Goal: Information Seeking & Learning: Find specific fact

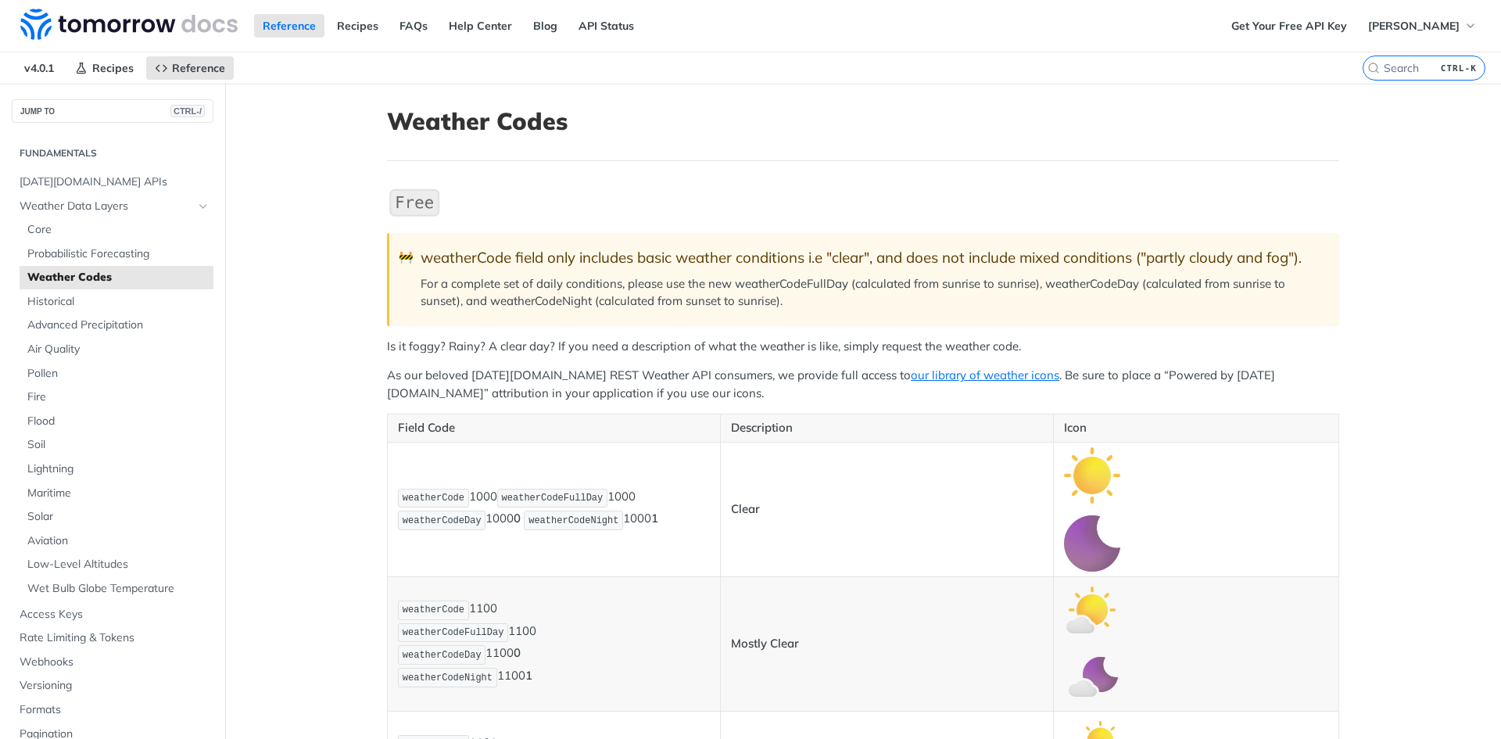
click at [1320, 344] on p "Is it foggy? Rainy? A clear day? If you need a description of what the weather …" at bounding box center [863, 347] width 952 height 18
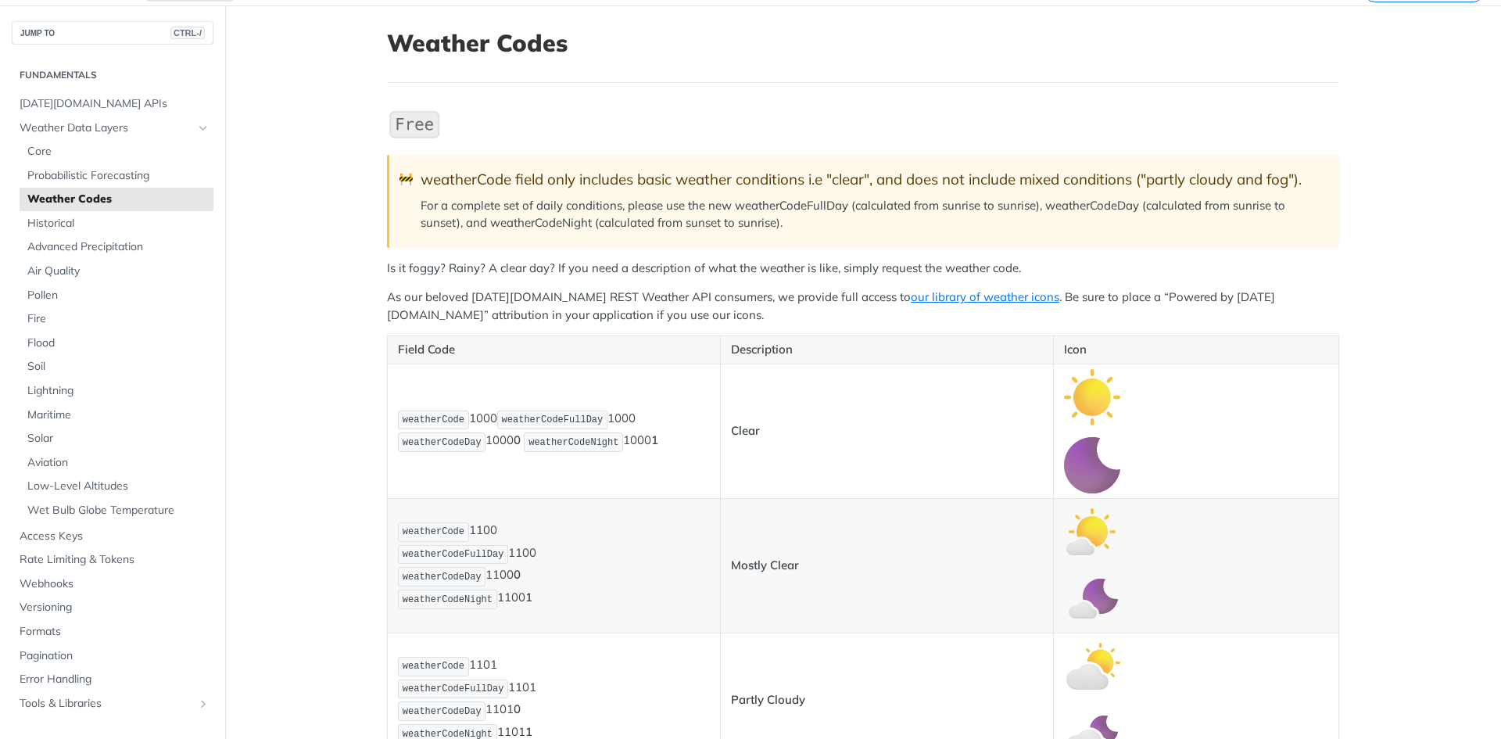
click at [409, 131] on img "Expand image" at bounding box center [414, 124] width 55 height 33
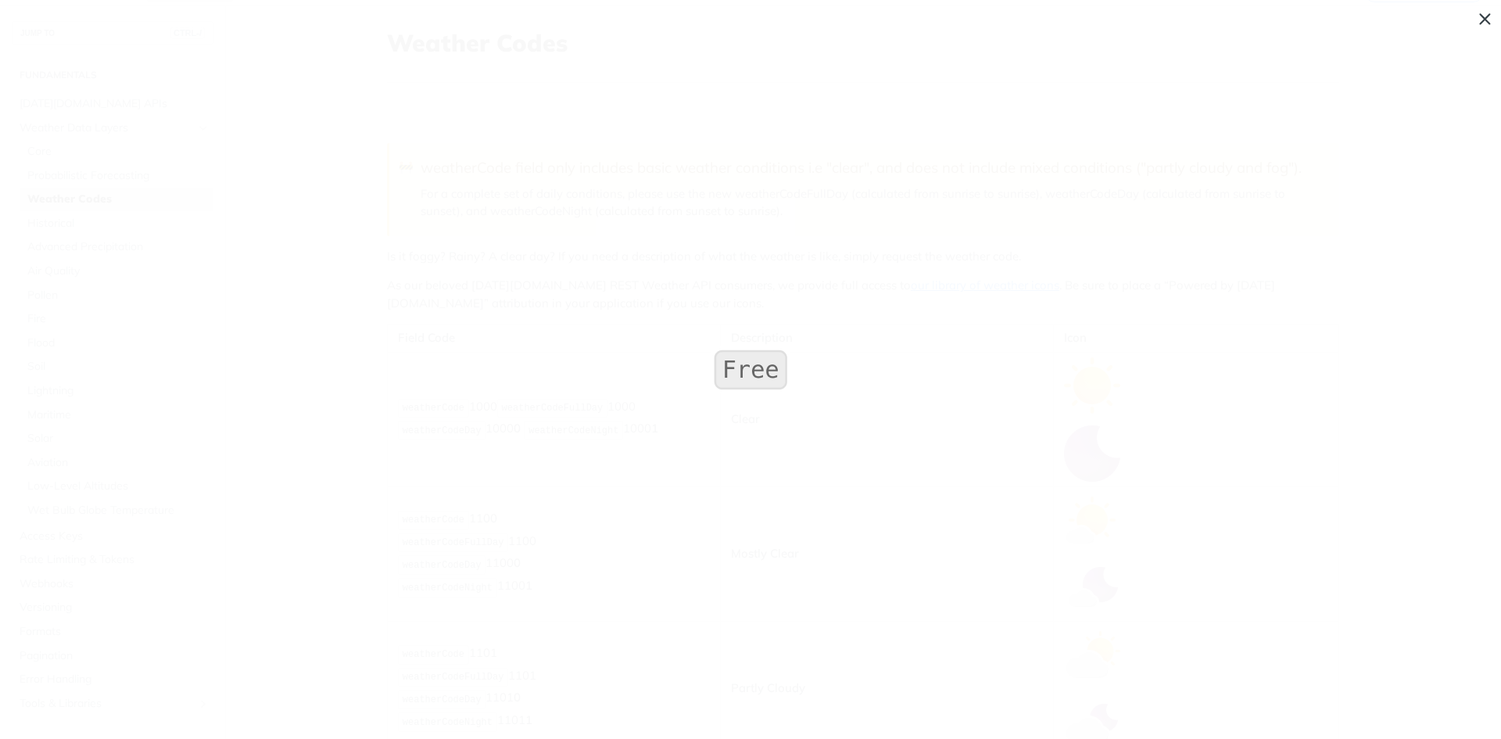
click at [492, 160] on span "Collapse image" at bounding box center [750, 369] width 1501 height 739
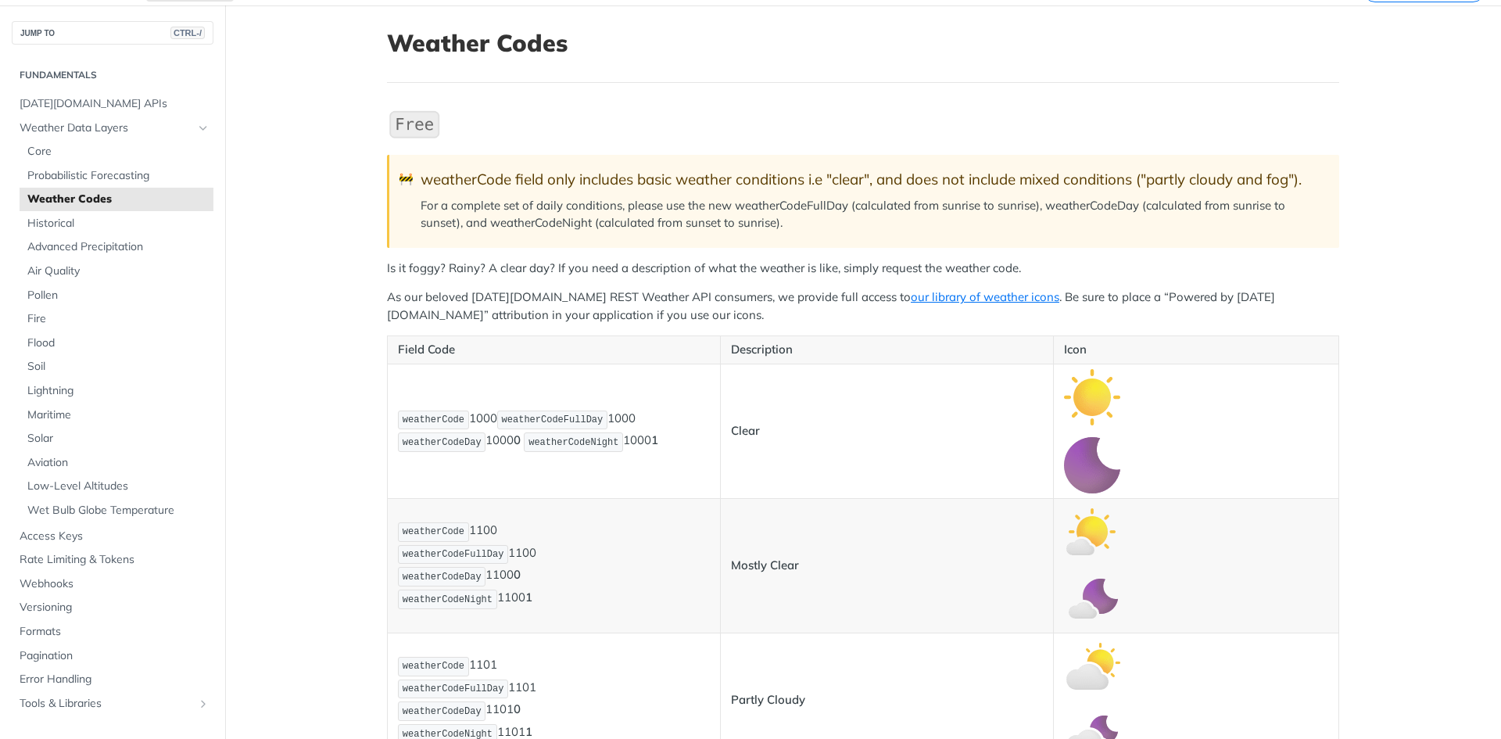
click at [1078, 398] on img "Expand image" at bounding box center [1092, 397] width 56 height 56
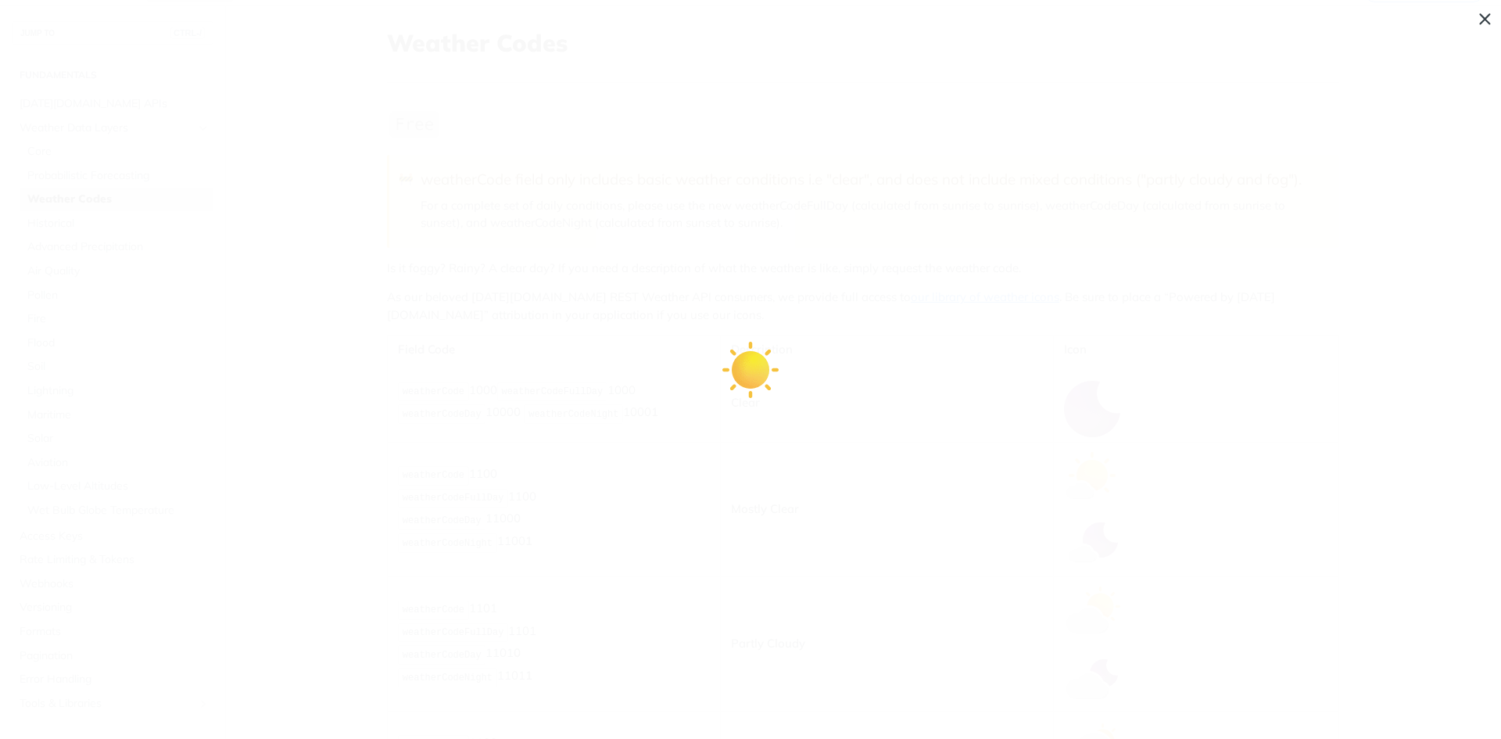
click at [1078, 398] on span "Collapse image" at bounding box center [750, 369] width 1501 height 739
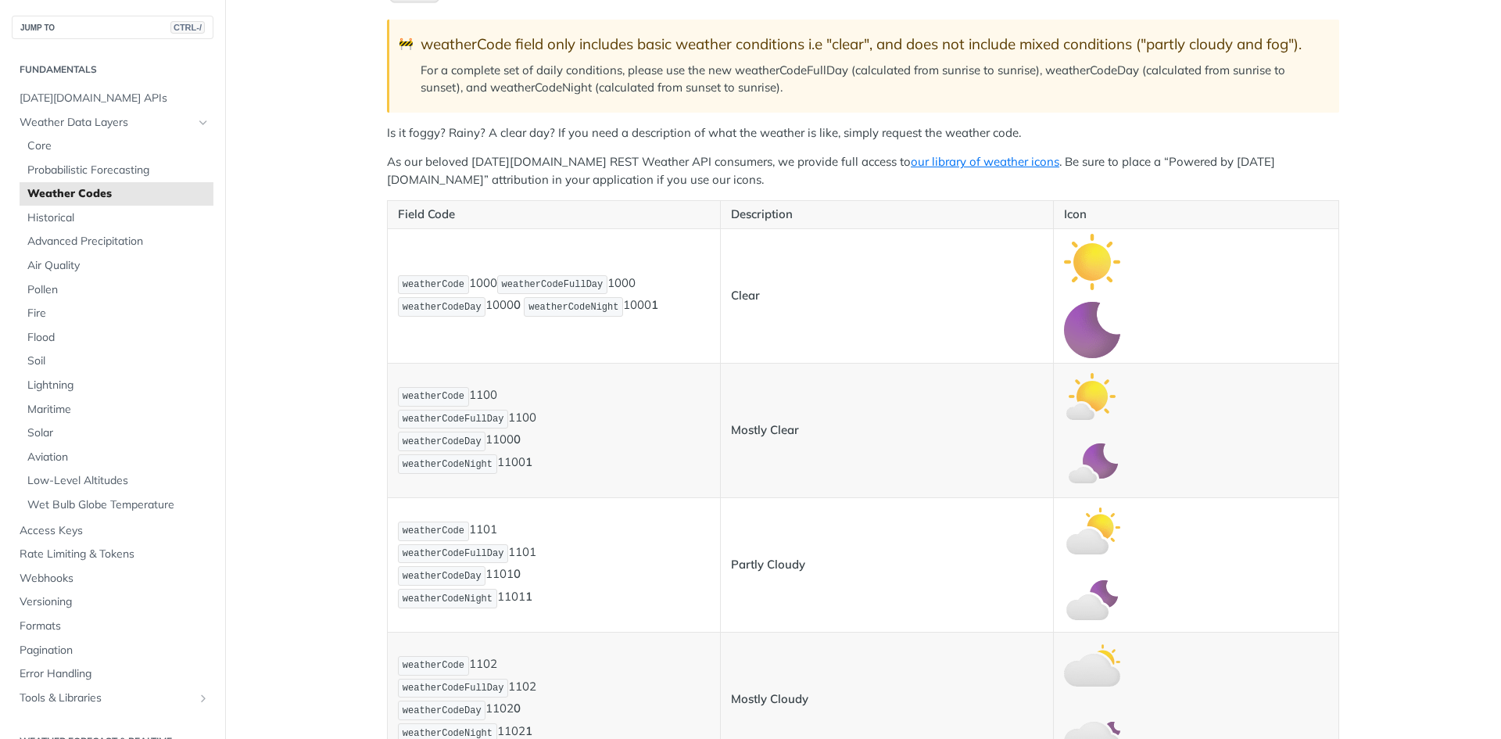
scroll to position [212, 0]
click at [1103, 274] on img "Expand image" at bounding box center [1092, 263] width 56 height 56
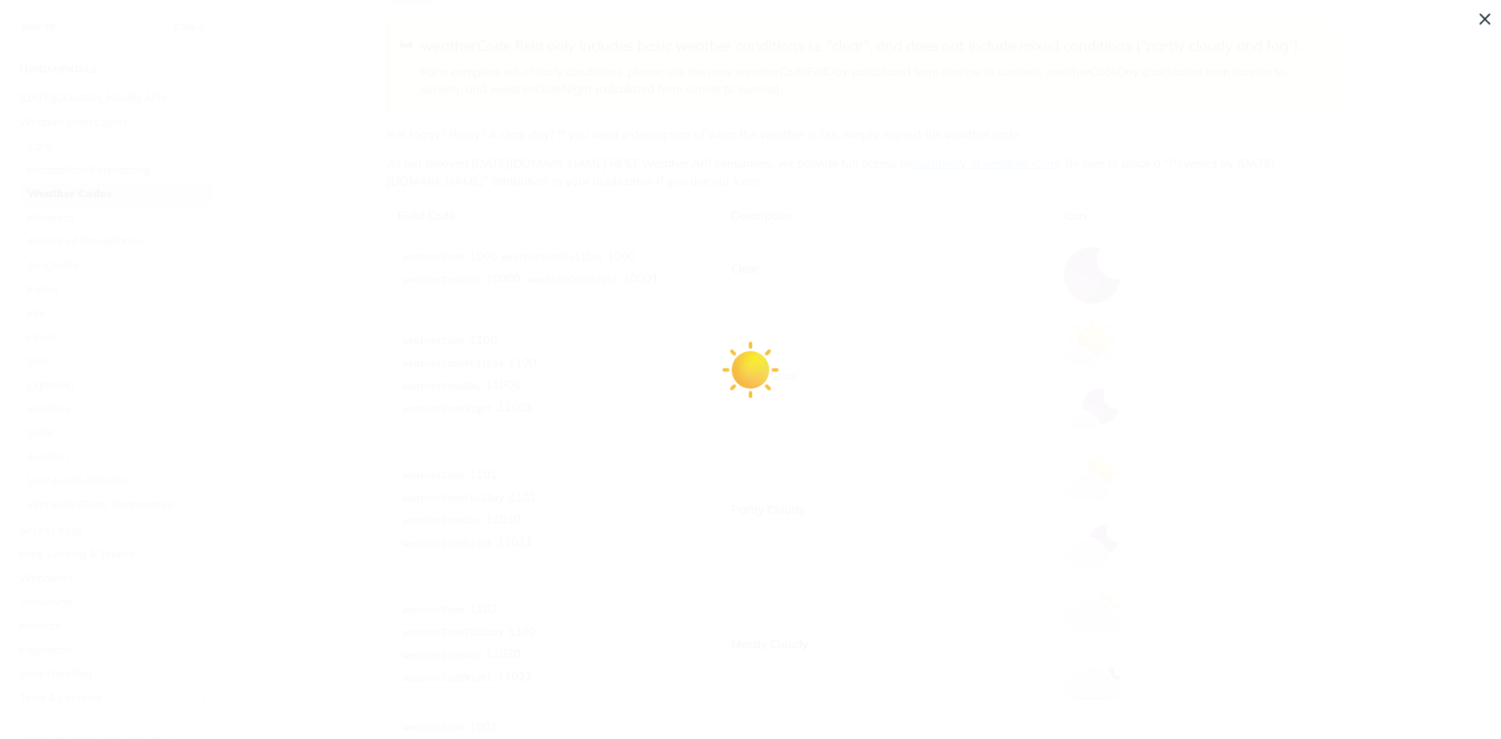
click at [1061, 286] on span "Collapse image" at bounding box center [750, 369] width 1501 height 739
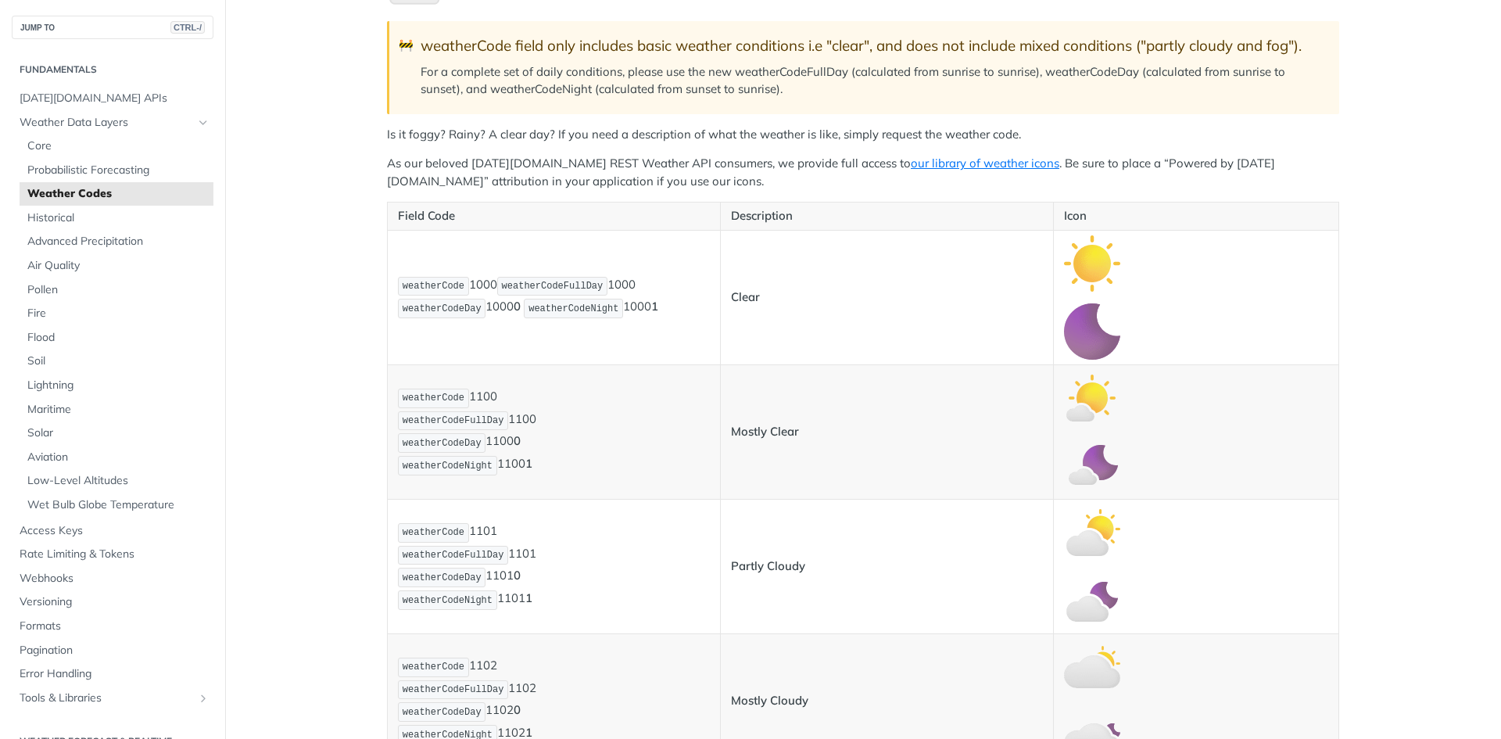
scroll to position [134, 0]
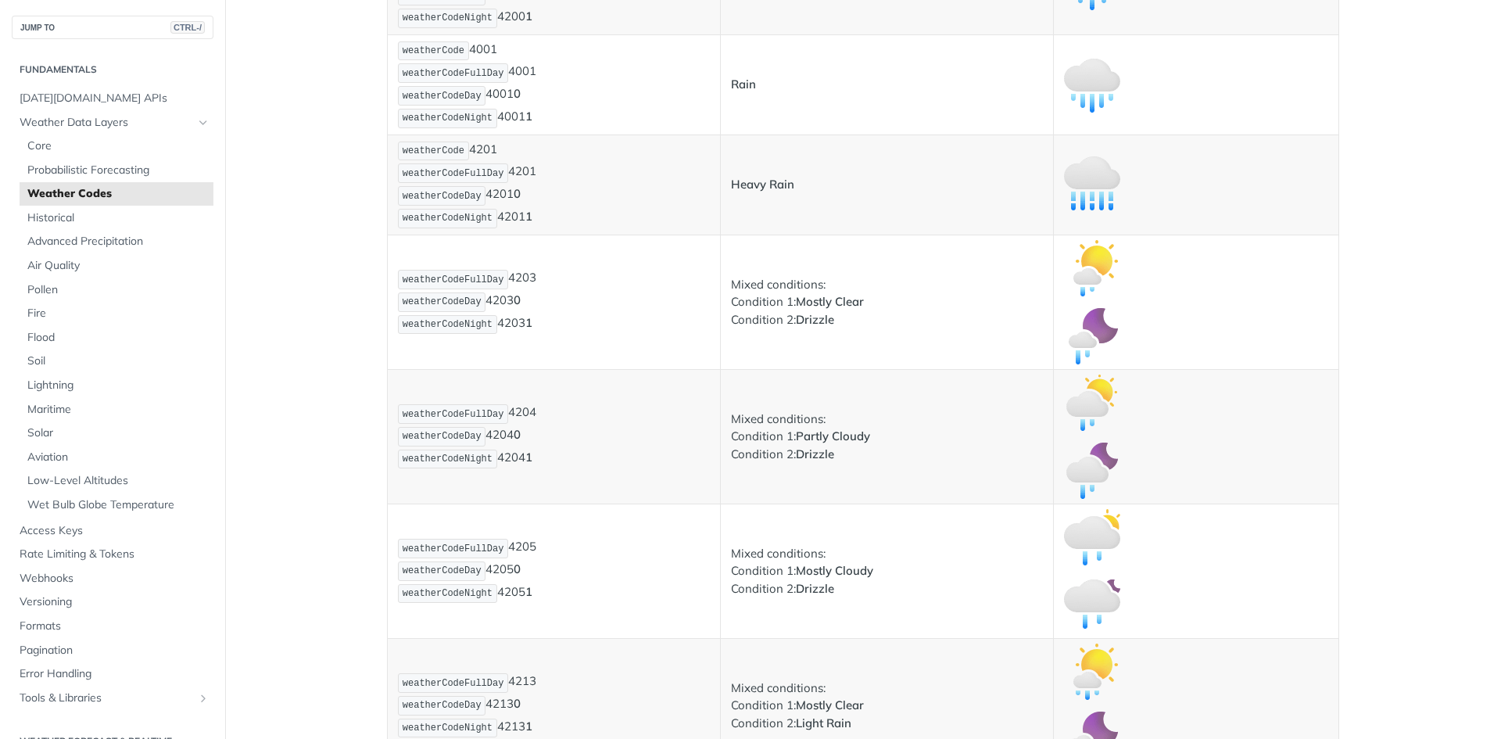
scroll to position [2401, 0]
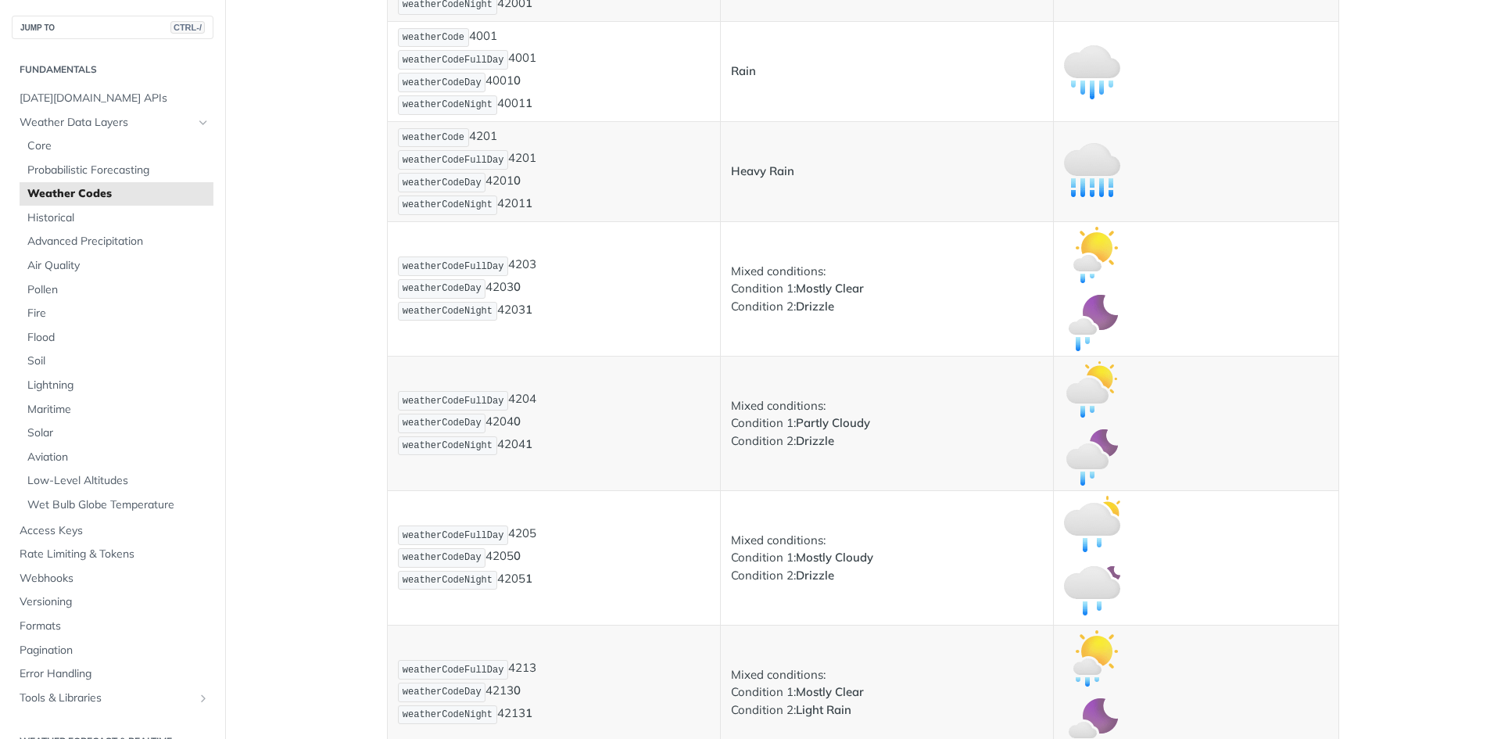
click at [1101, 168] on img "Expand image" at bounding box center [1092, 171] width 56 height 56
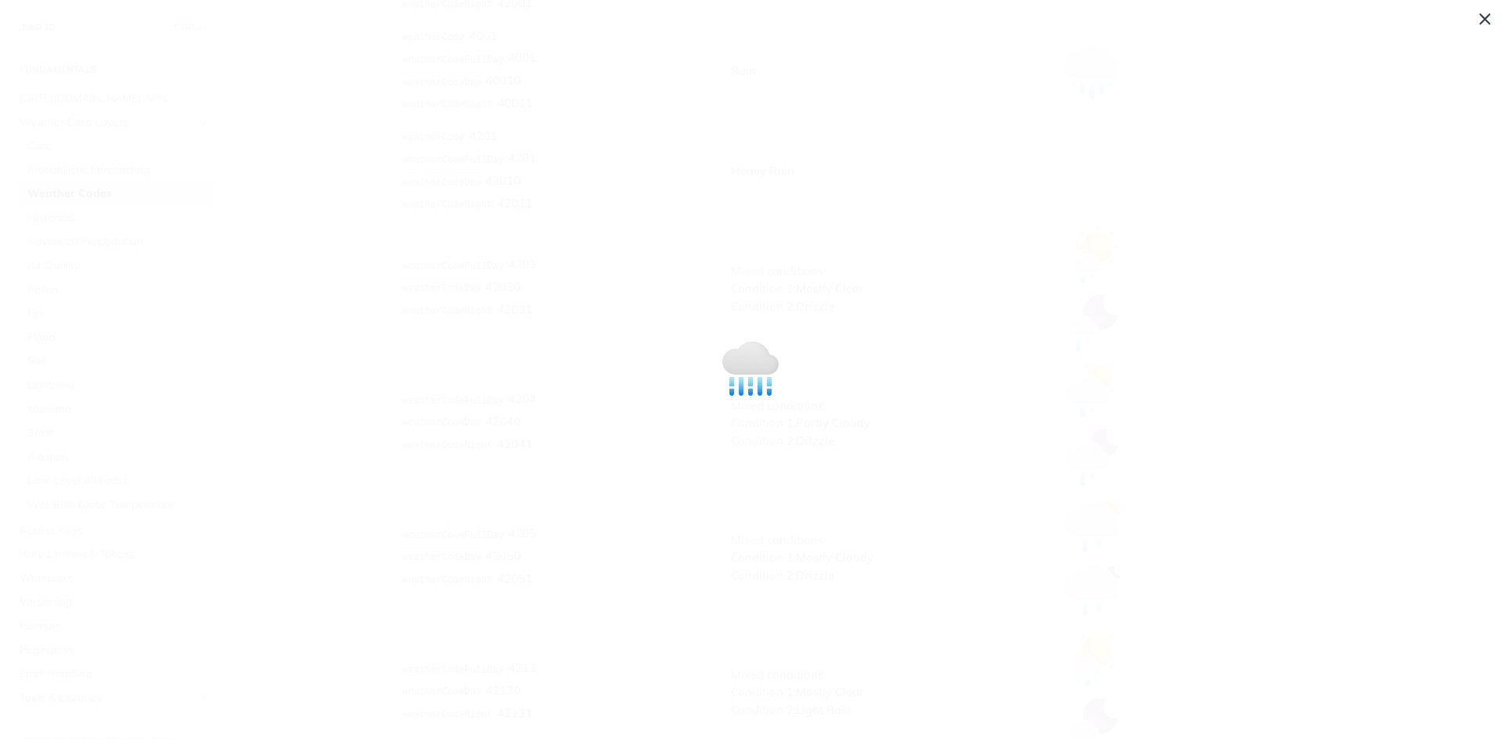
click at [1087, 199] on span "Collapse image" at bounding box center [750, 369] width 1501 height 739
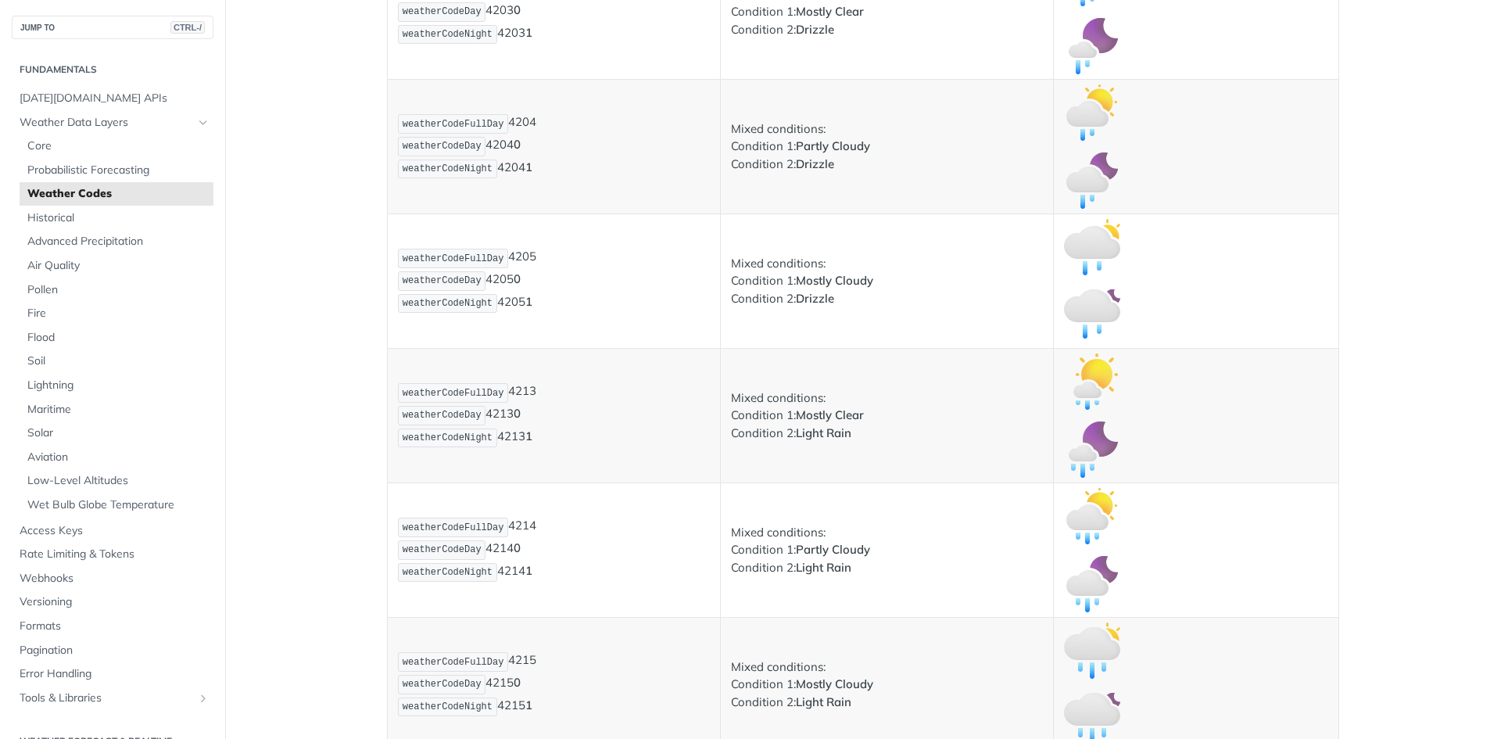
scroll to position [2713, 0]
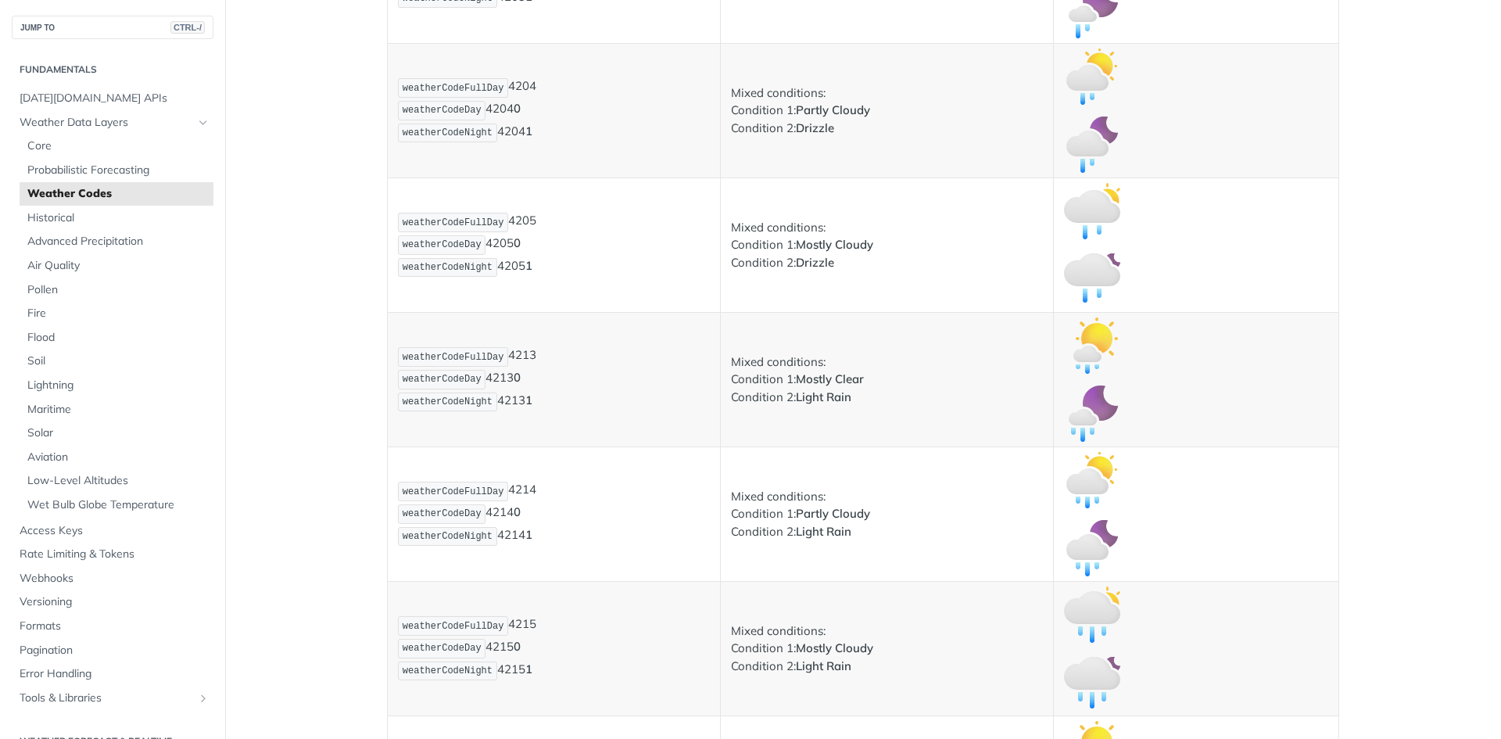
click at [1300, 176] on td at bounding box center [1195, 110] width 285 height 134
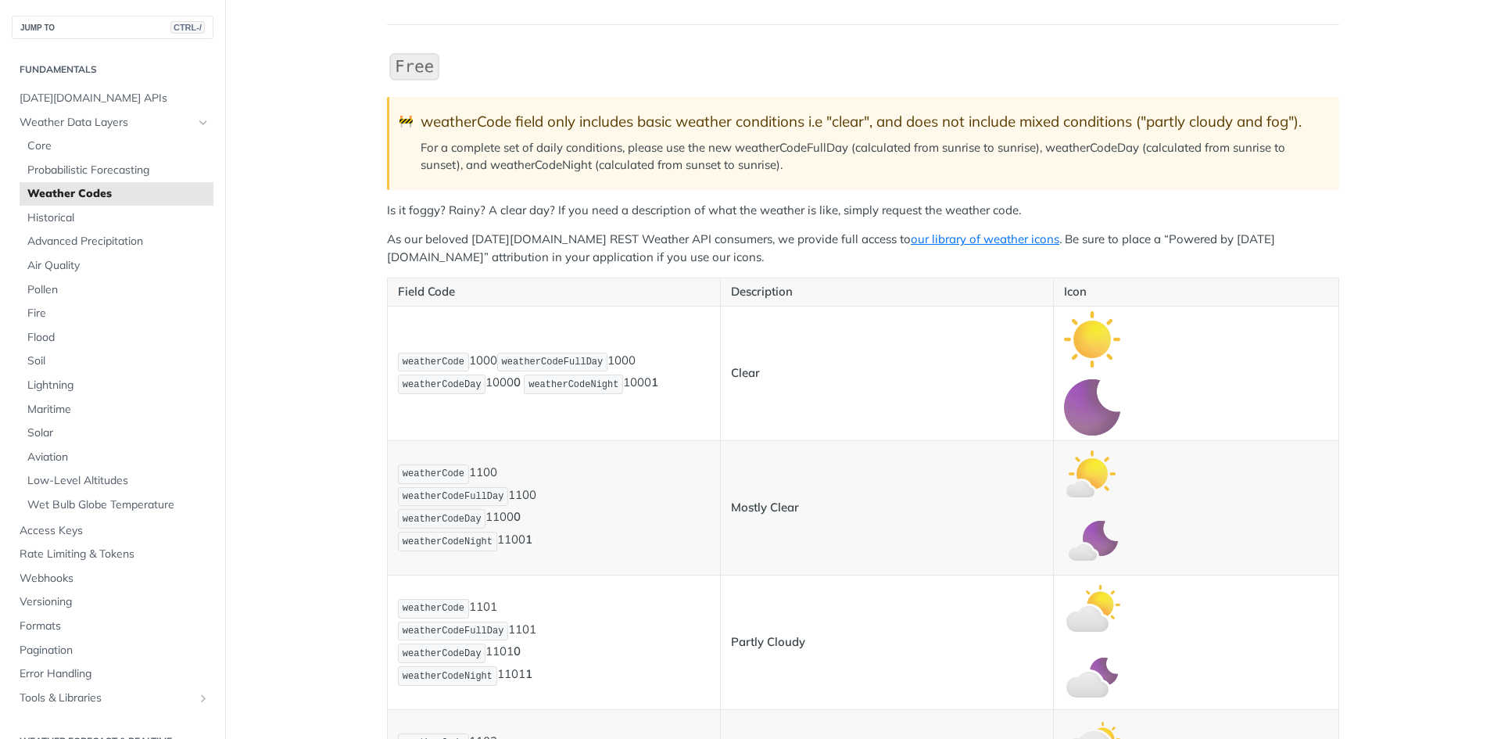
scroll to position [313, 0]
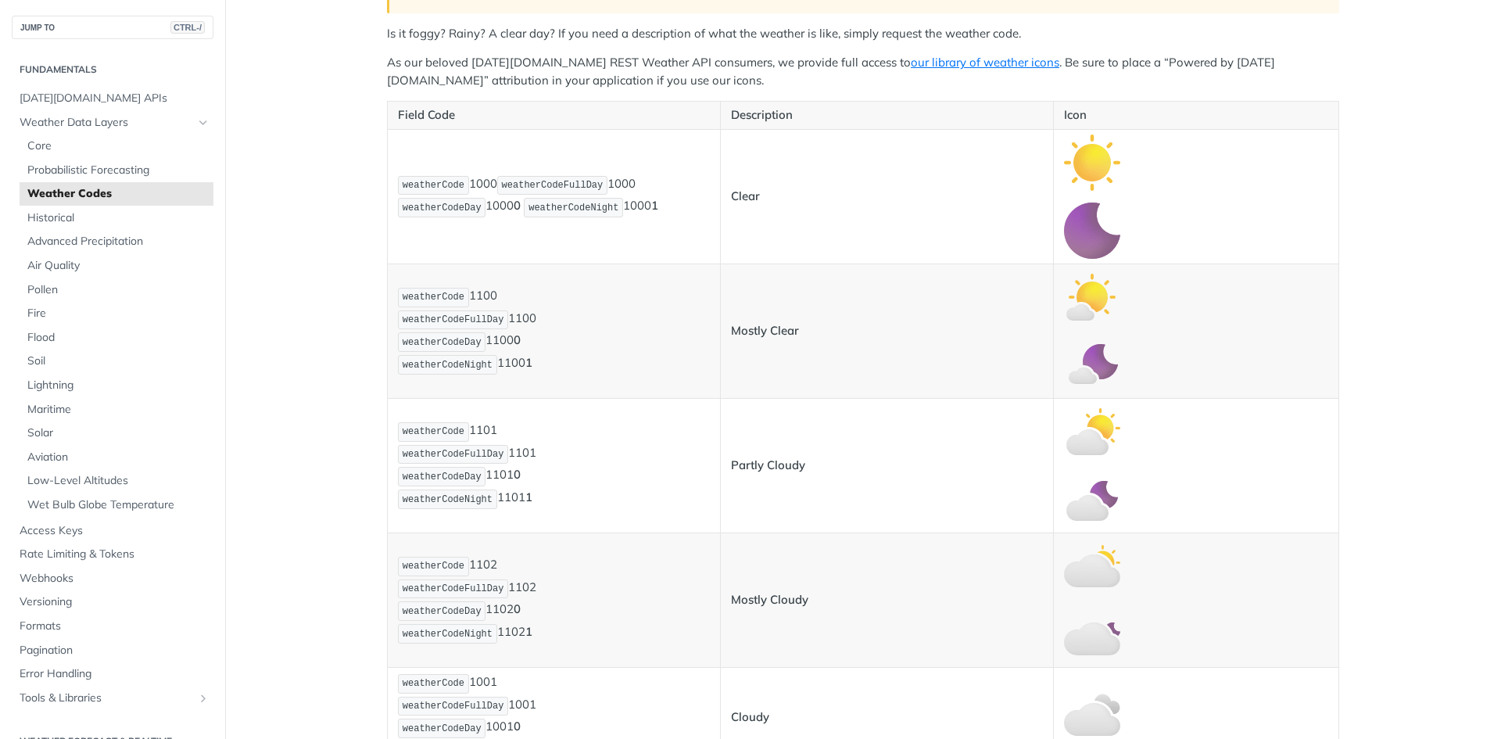
click at [869, 346] on td "Mostly Clear" at bounding box center [886, 330] width 333 height 134
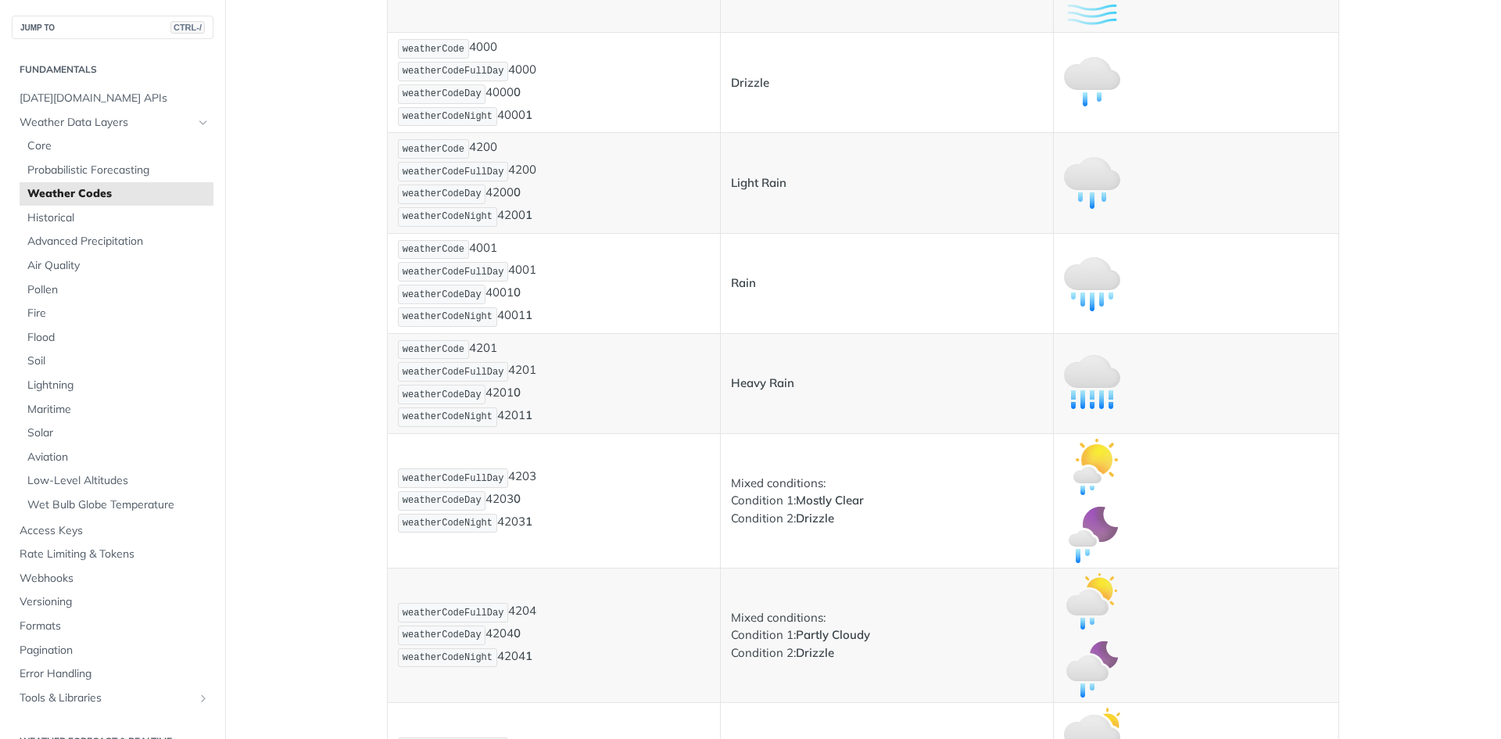
scroll to position [2111, 0]
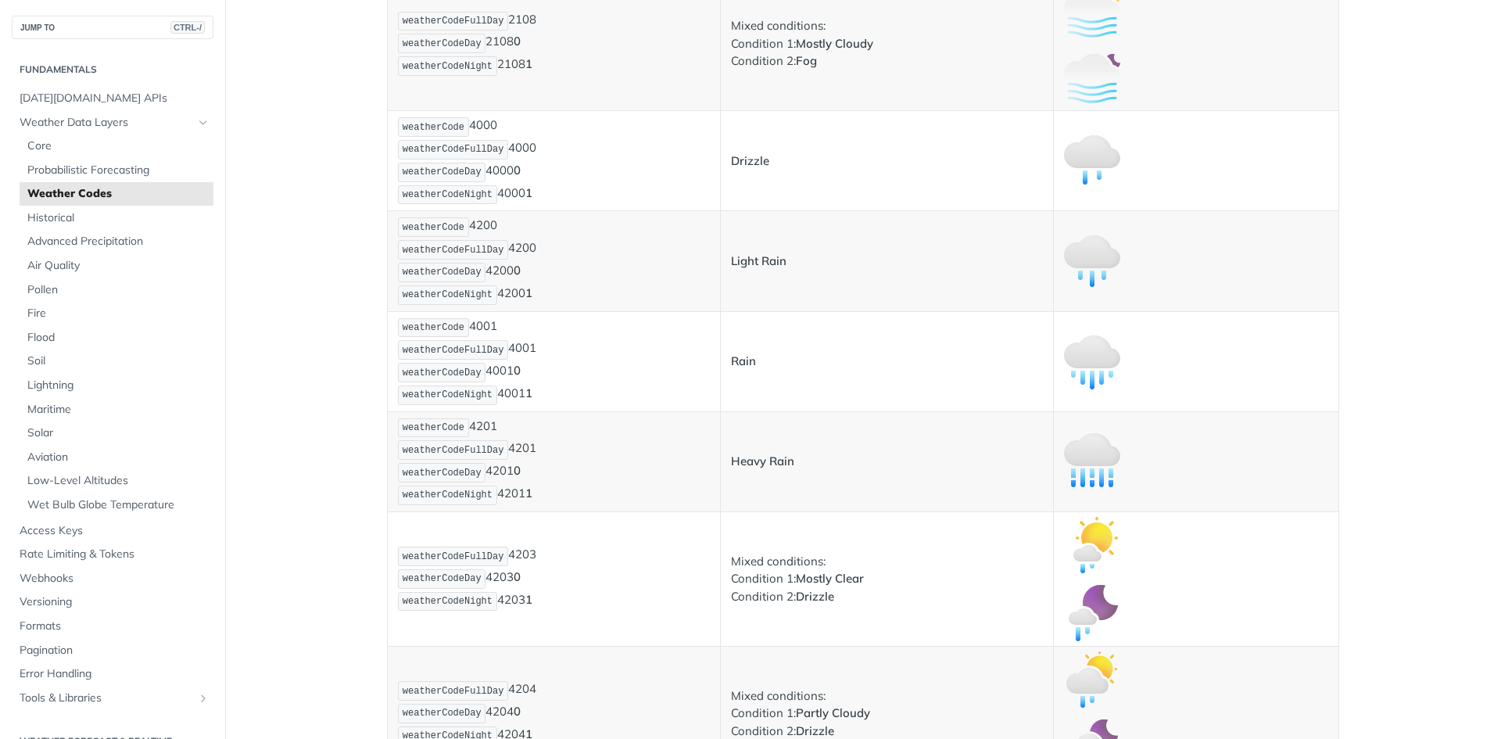
drag, startPoint x: 888, startPoint y: 460, endPoint x: 800, endPoint y: 381, distance: 118.5
click at [787, 381] on td "Rain" at bounding box center [886, 361] width 333 height 100
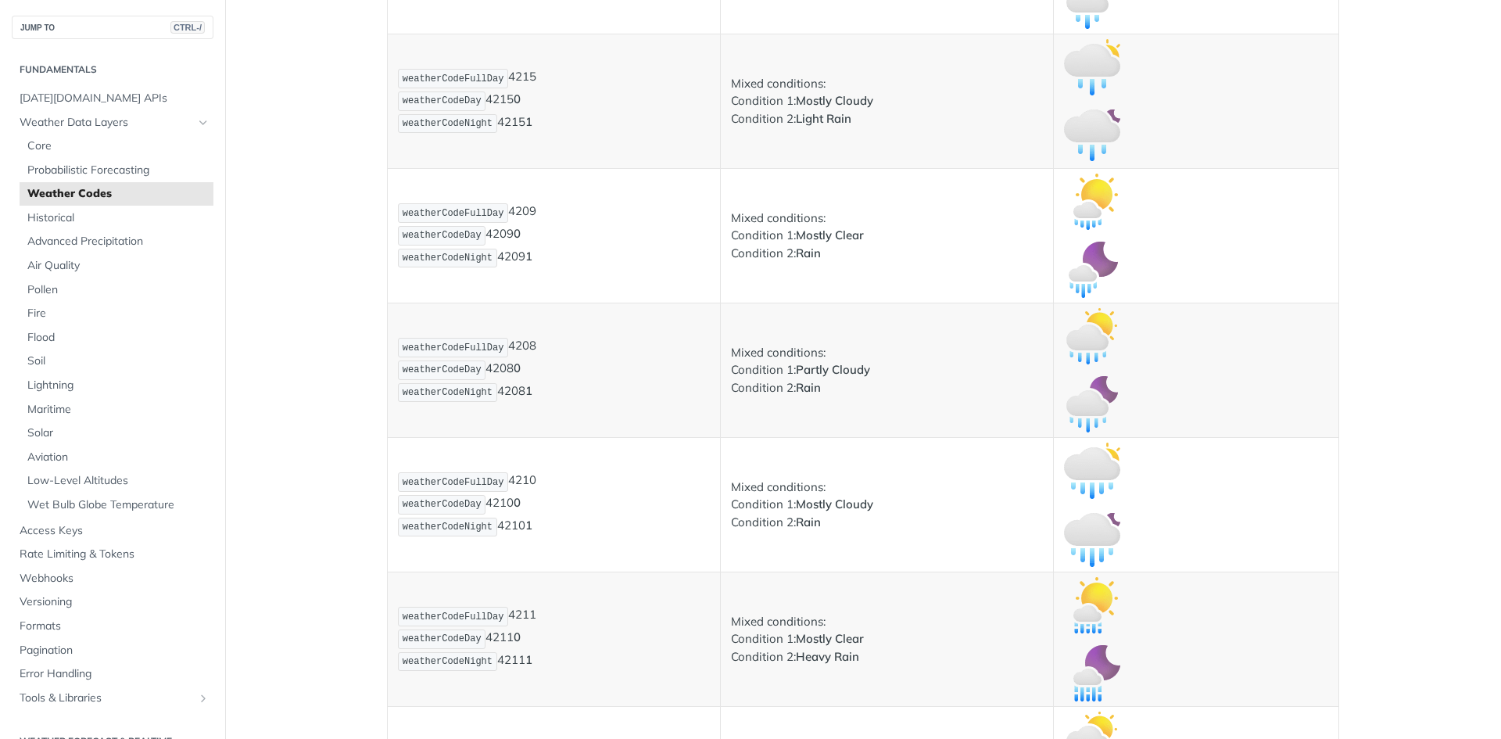
scroll to position [3674, 0]
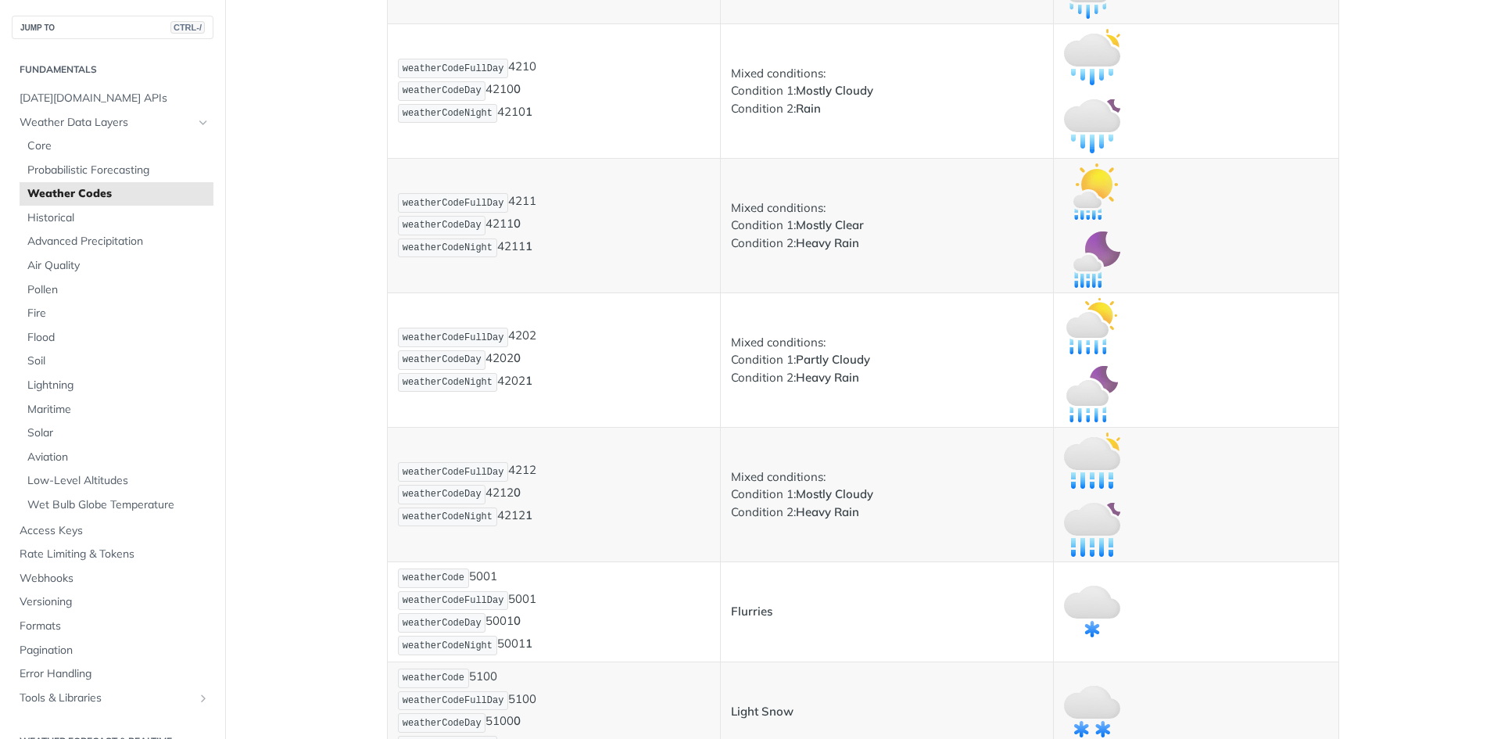
drag, startPoint x: 933, startPoint y: 280, endPoint x: 850, endPoint y: 274, distance: 82.3
click at [850, 274] on td "Mixed conditions: Condition 1: Mostly Clear Condition 2: Heavy Rain" at bounding box center [886, 225] width 333 height 134
